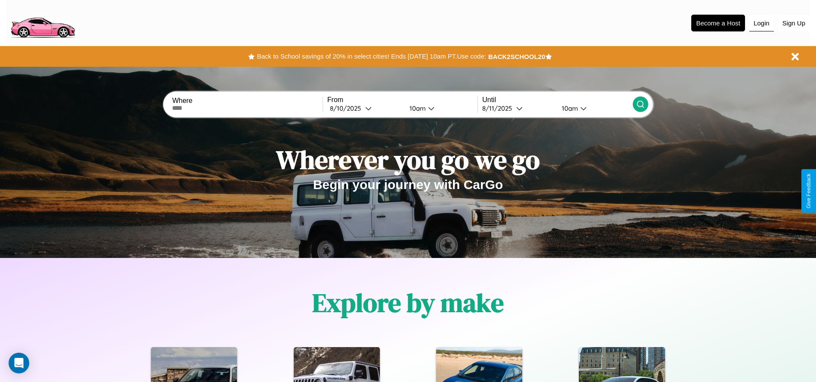
click at [762, 23] on button "Login" at bounding box center [762, 23] width 25 height 16
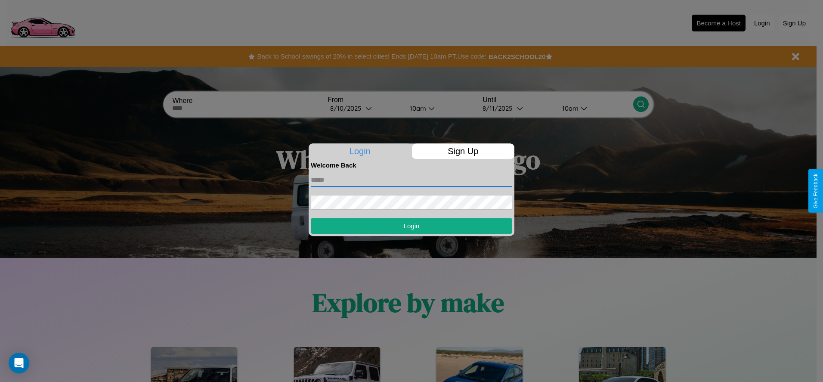
click at [411, 179] on input "text" at bounding box center [411, 180] width 201 height 14
type input "**********"
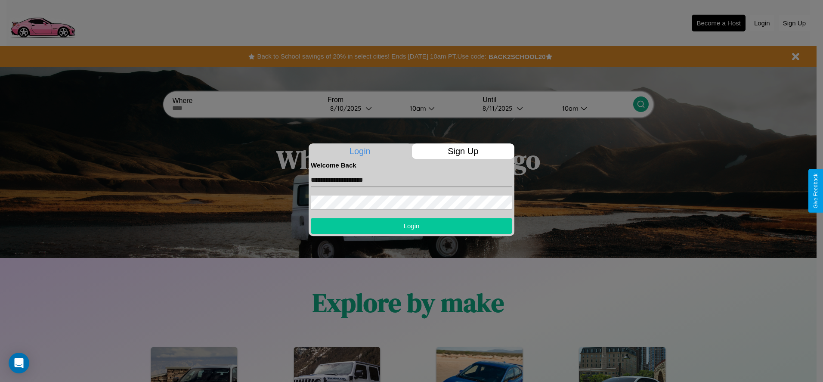
click at [411, 225] on button "Login" at bounding box center [411, 226] width 201 height 16
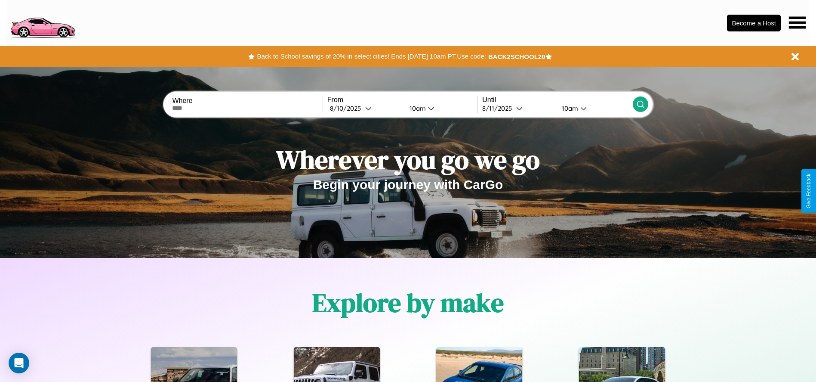
click at [797, 22] on icon at bounding box center [797, 22] width 17 height 12
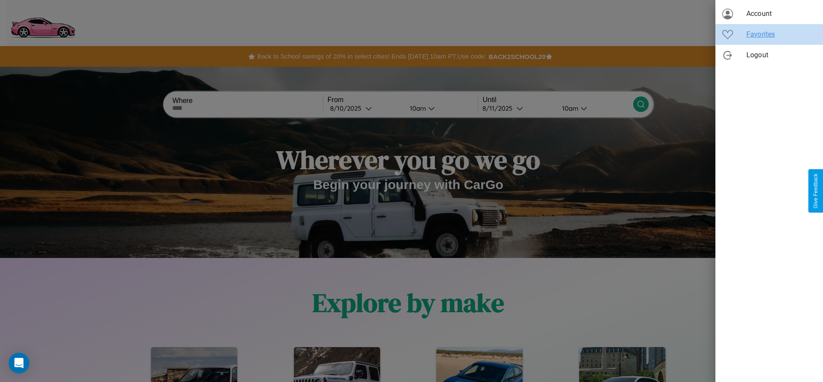
click at [769, 34] on span "Favorites" at bounding box center [781, 34] width 70 height 10
